Goal: Use online tool/utility: Use online tool/utility

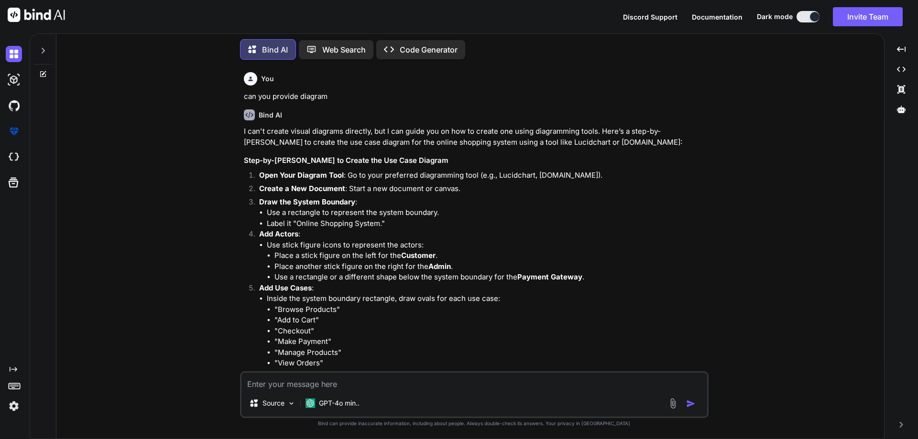
scroll to position [580, 0]
click at [44, 70] on icon at bounding box center [43, 74] width 8 height 8
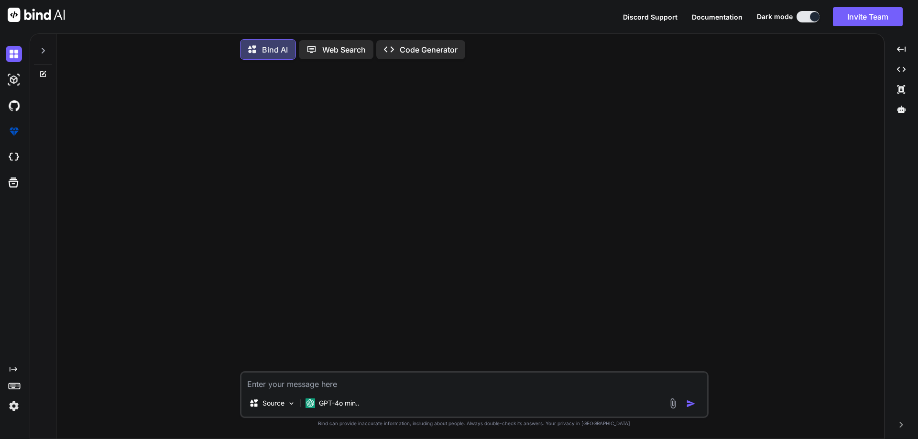
click at [668, 407] on img at bounding box center [672, 403] width 11 height 11
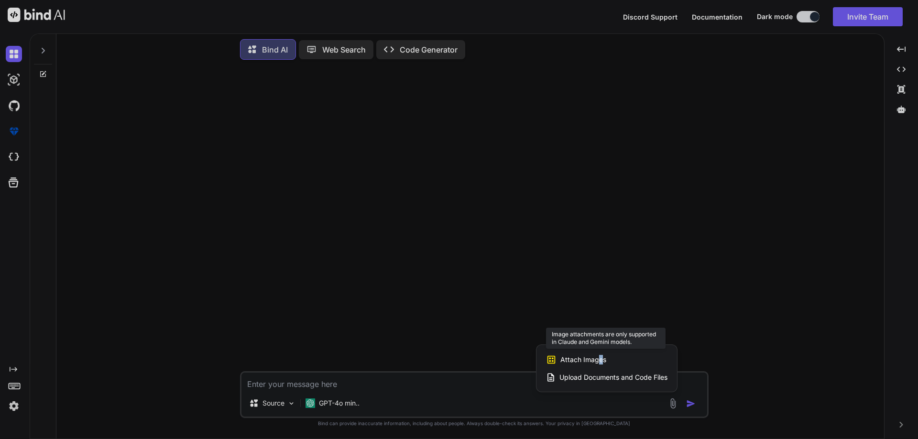
click at [599, 355] on span "Attach Images" at bounding box center [583, 360] width 46 height 10
click at [575, 360] on span "Attach Images" at bounding box center [583, 360] width 46 height 10
click at [437, 391] on div at bounding box center [459, 219] width 918 height 439
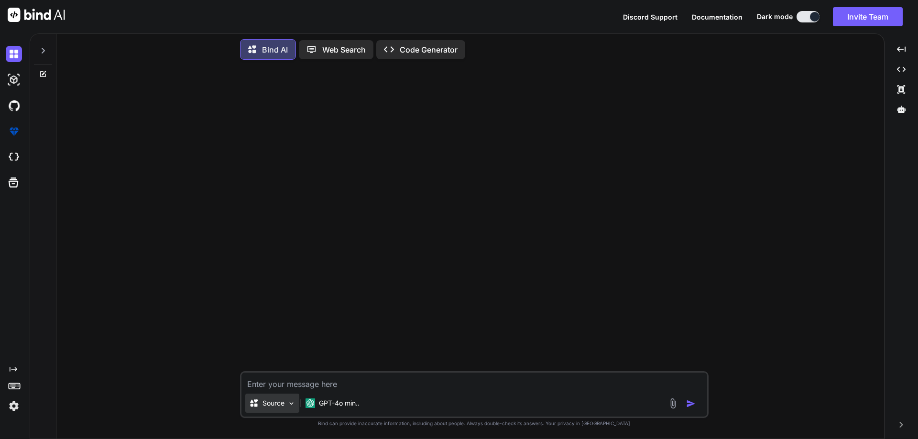
click at [282, 404] on p "Source" at bounding box center [273, 404] width 22 height 10
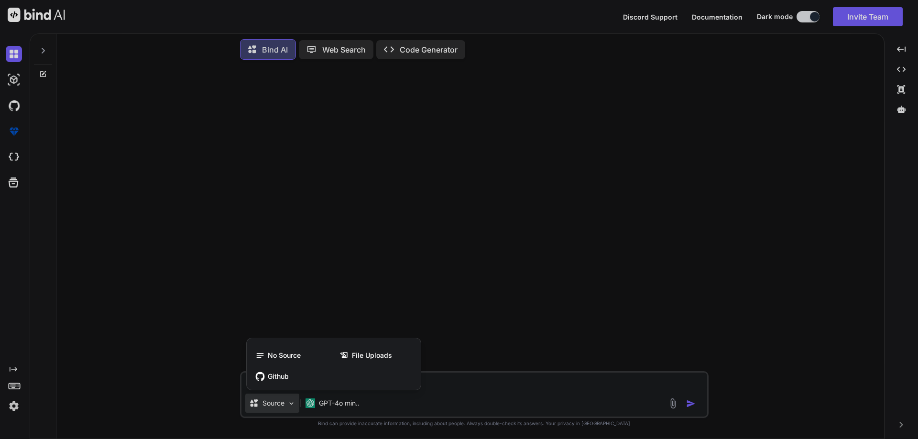
click at [458, 389] on div at bounding box center [459, 219] width 918 height 439
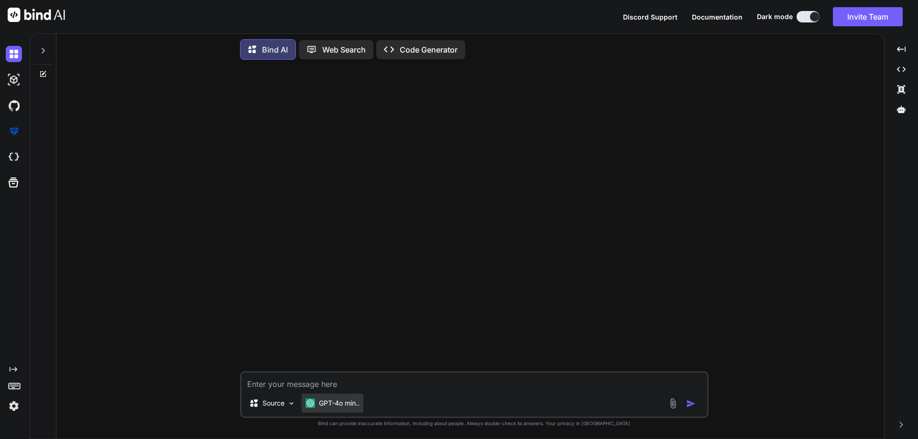
click at [356, 405] on p "GPT-4o min.." at bounding box center [339, 404] width 41 height 10
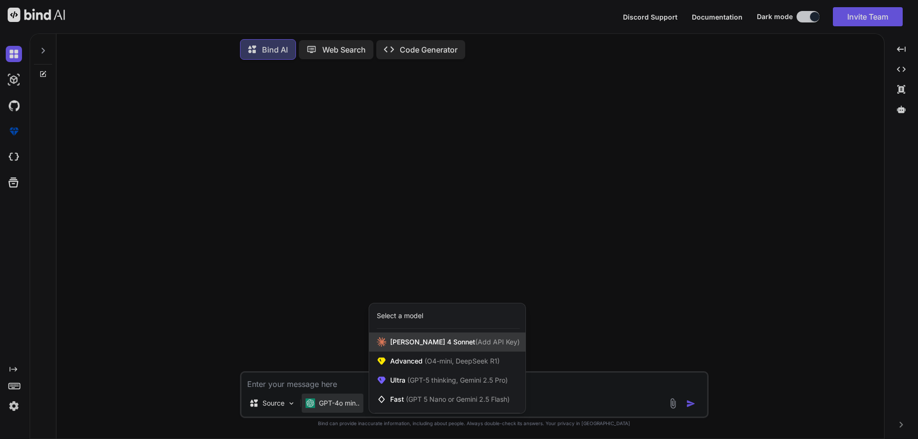
click at [435, 346] on span "[PERSON_NAME] 4 Sonnet (Add API Key)" at bounding box center [455, 342] width 130 height 10
type textarea "x"
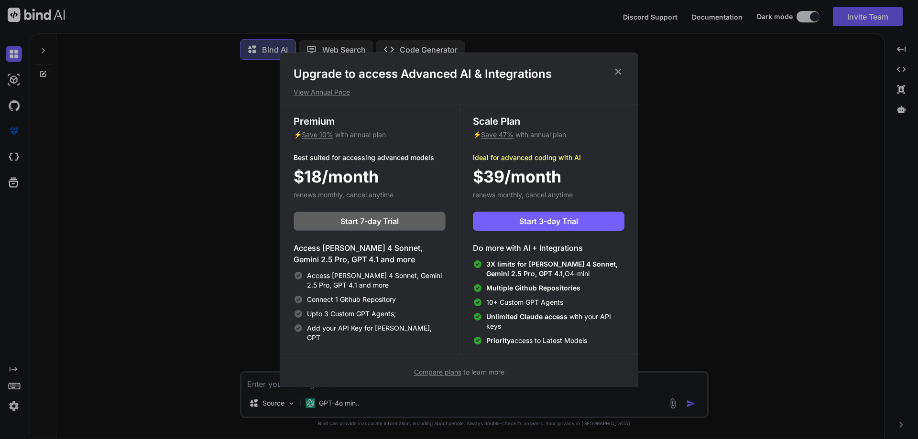
click at [621, 69] on icon at bounding box center [618, 71] width 11 height 11
